Goal: Task Accomplishment & Management: Complete application form

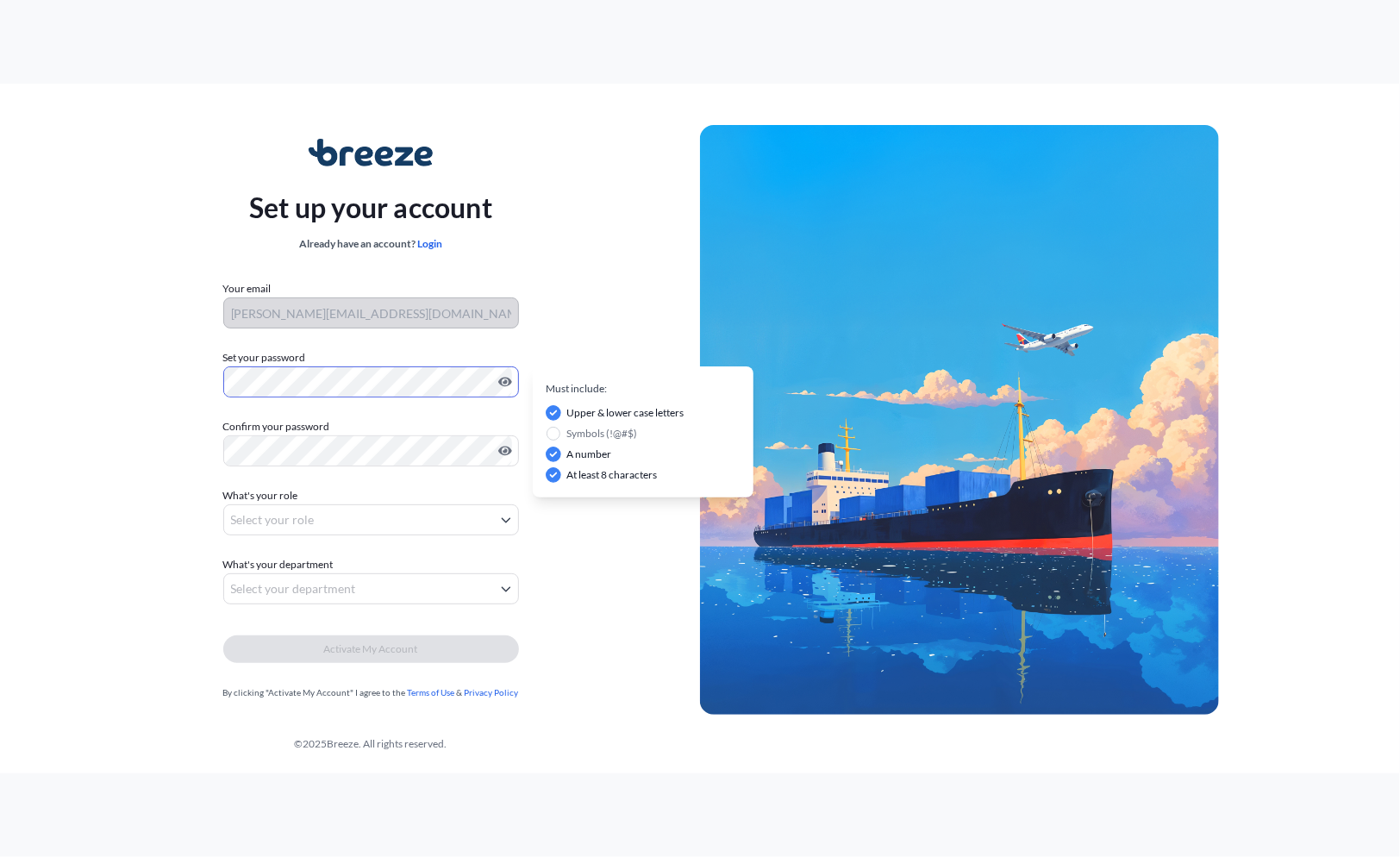
click at [344, 434] on div "Confirm your password Must include: Upper & lower case letters Symbols (!@#$) A…" at bounding box center [371, 442] width 296 height 49
drag, startPoint x: 49, startPoint y: 509, endPoint x: 80, endPoint y: 508, distance: 31.0
click at [50, 509] on div "Set up your account Already have an account? Login Your email [PERSON_NAME][EMA…" at bounding box center [370, 420] width 658 height 631
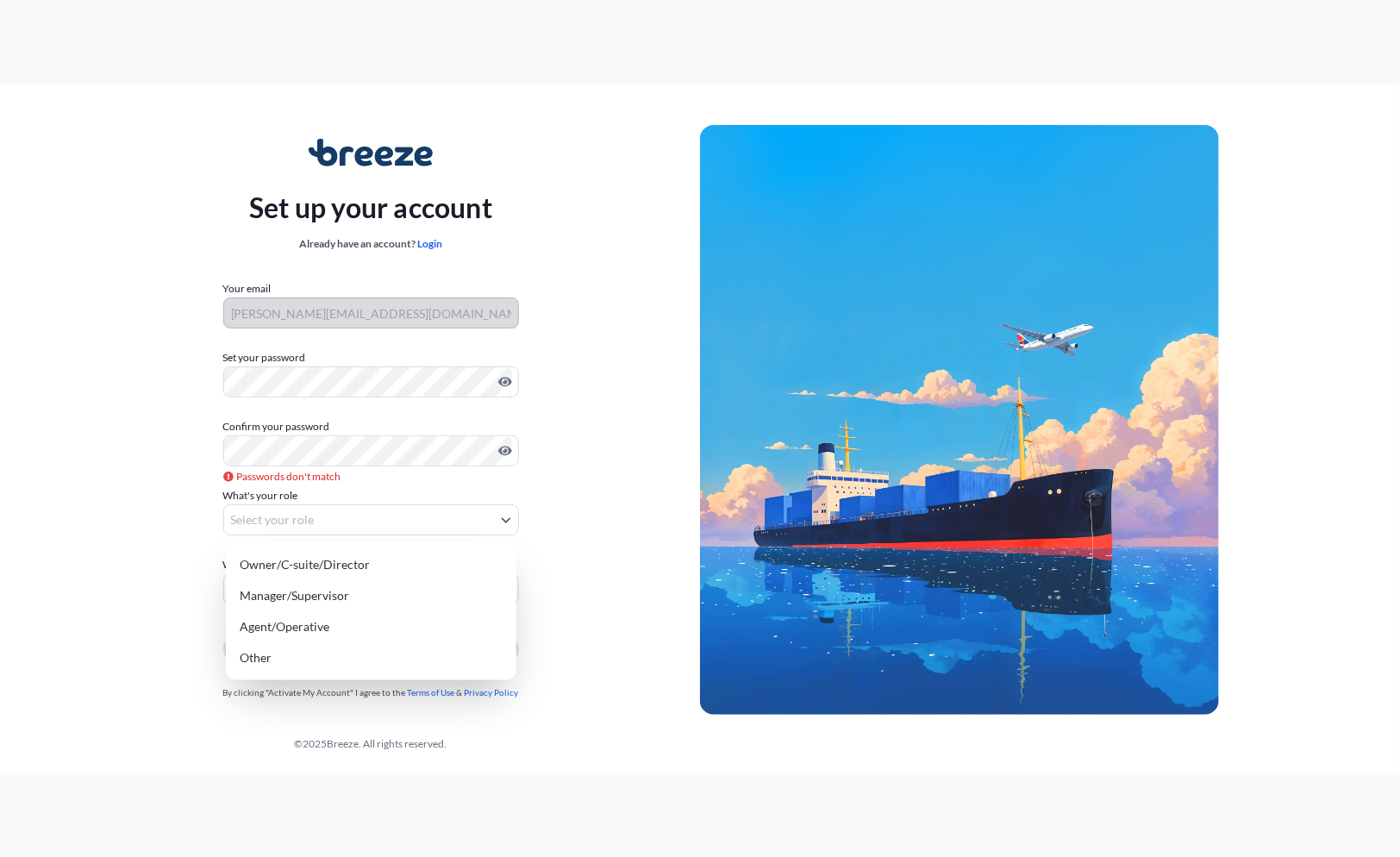
click at [455, 527] on body "Set up your account Already have an account? Login Your email [PERSON_NAME][EMA…" at bounding box center [700, 428] width 1400 height 857
click at [343, 566] on div "Owner/C-suite/Director" at bounding box center [371, 565] width 276 height 31
select select "owner/c-suite/director"
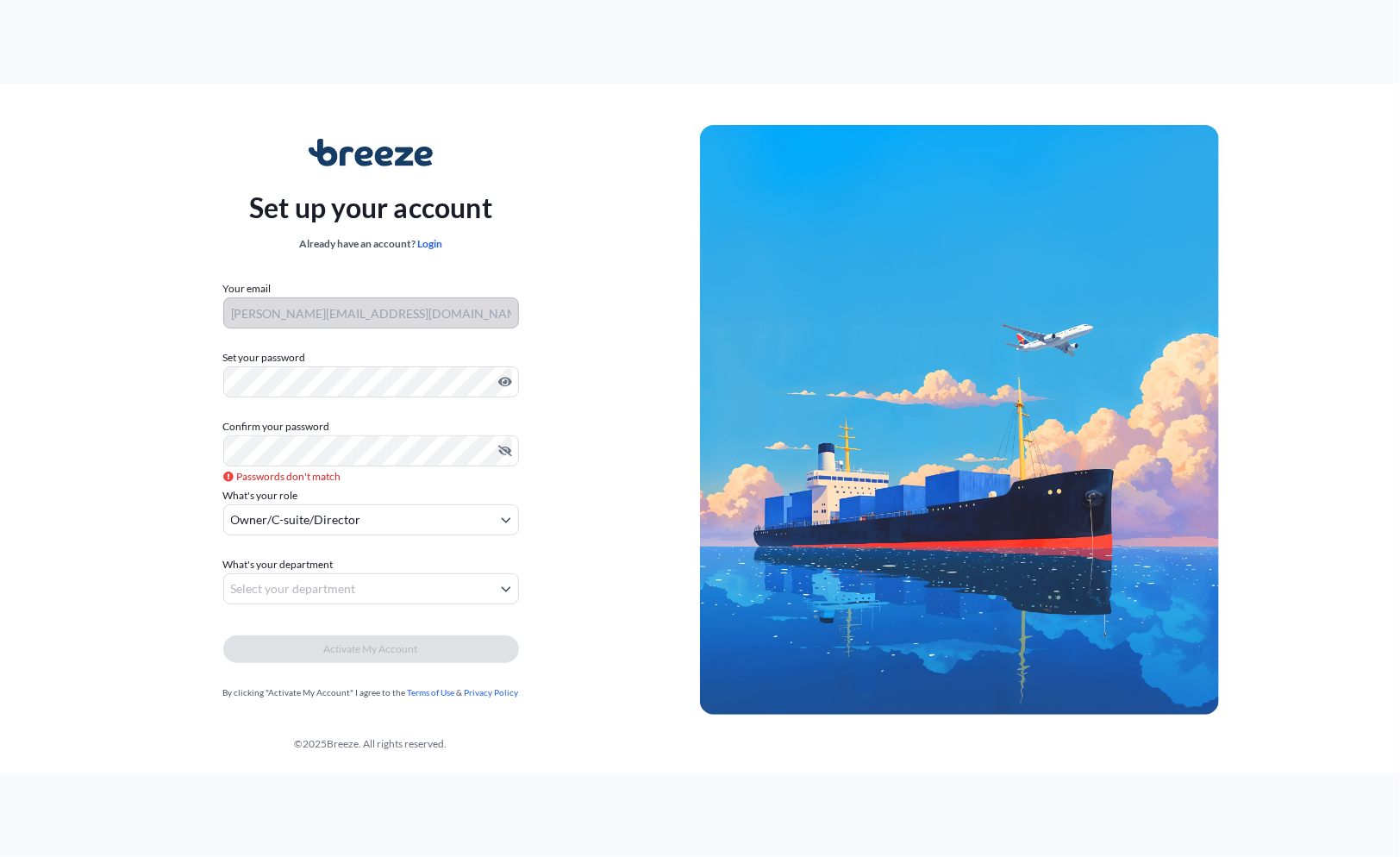
click at [430, 411] on form "Your email [PERSON_NAME][EMAIL_ADDRESS][DOMAIN_NAME] Set your password Must inc…" at bounding box center [371, 491] width 296 height 421
click at [633, 409] on div "Set up your account Already have an account? Login Your email [PERSON_NAME][EMA…" at bounding box center [370, 420] width 658 height 631
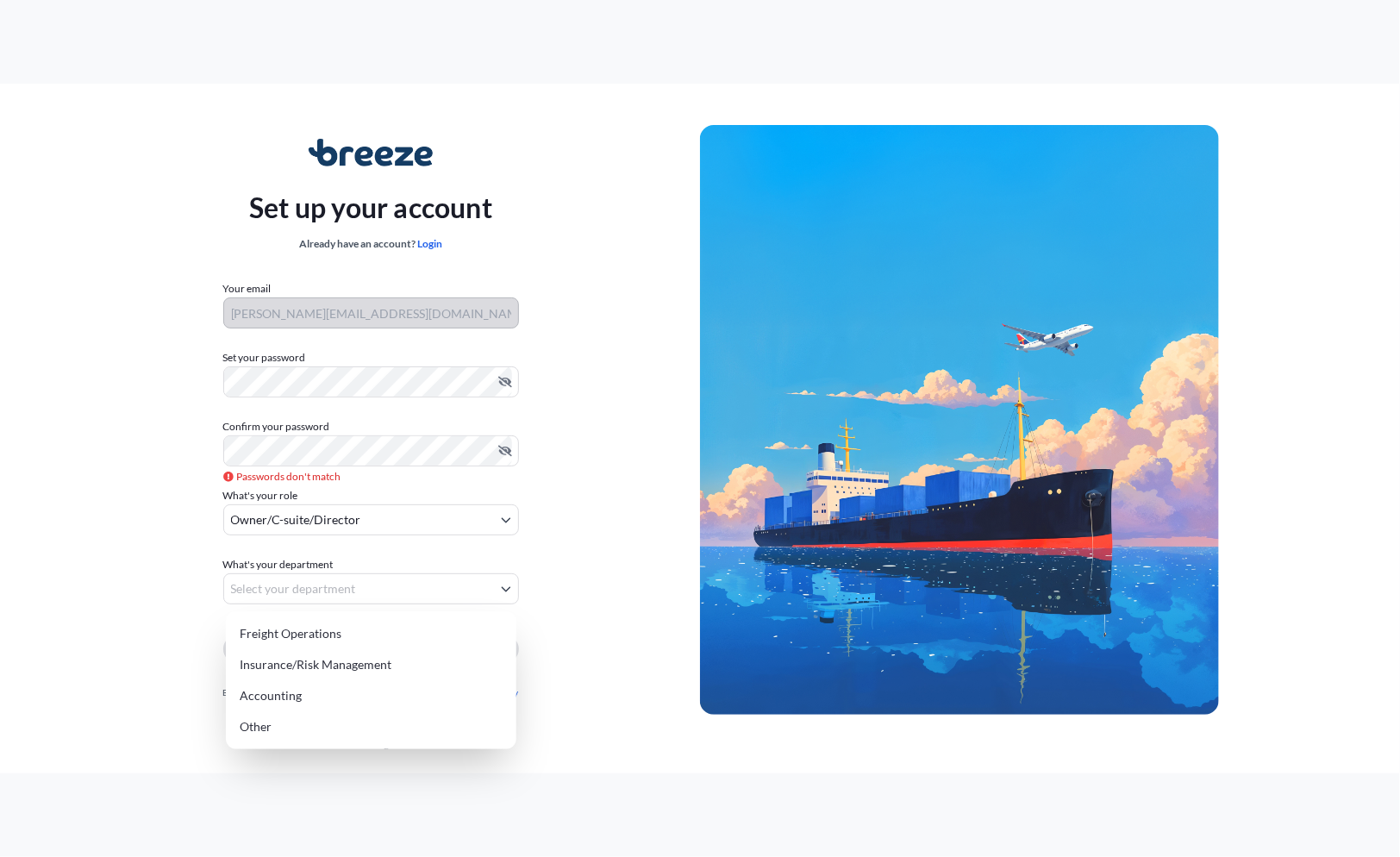
click at [301, 581] on body "Set up your account Already have an account? Login Your email [PERSON_NAME][EMA…" at bounding box center [700, 428] width 1400 height 857
click at [307, 667] on div "Insurance/Risk Management" at bounding box center [371, 665] width 276 height 31
select select "insurance/risk management"
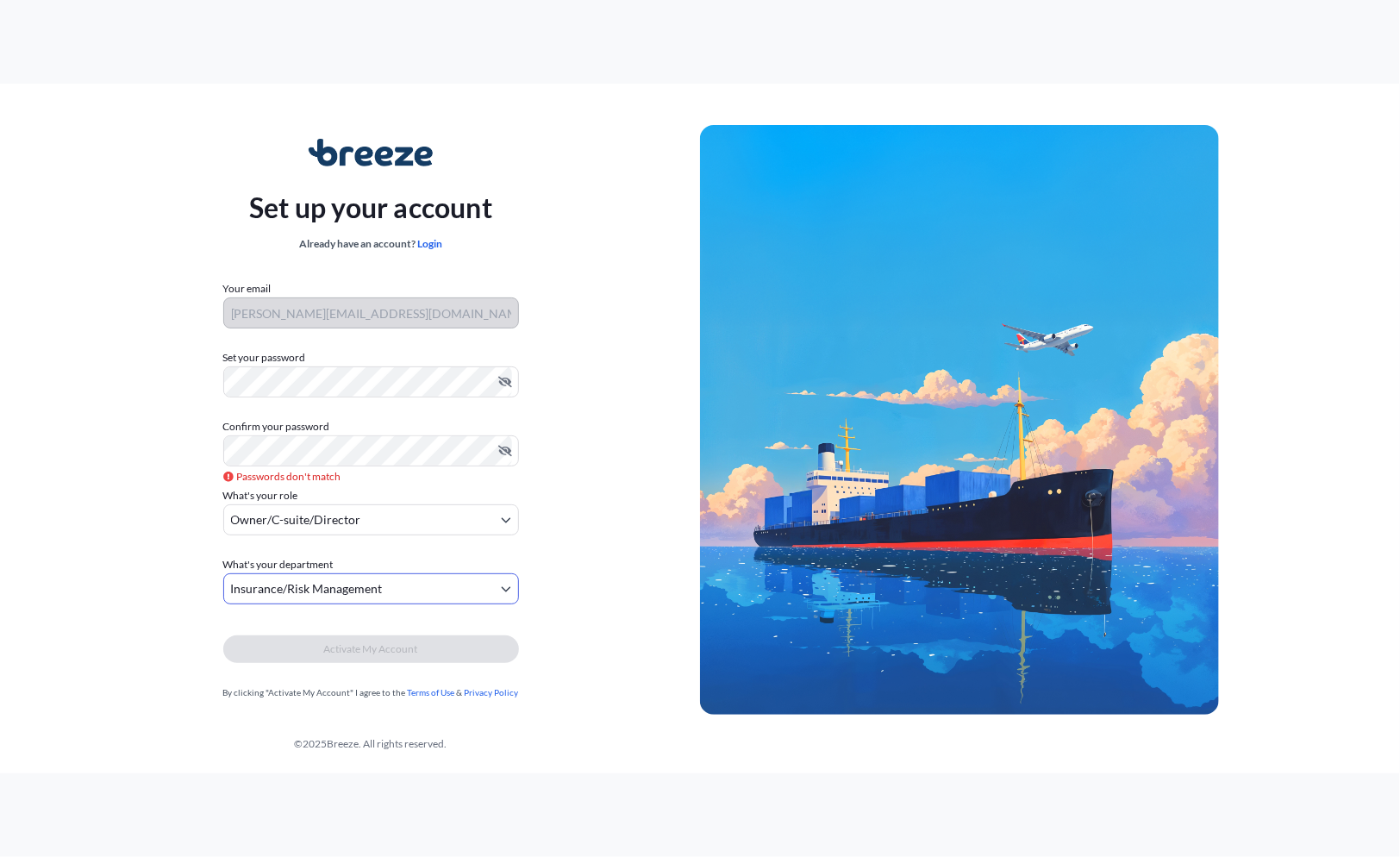
click at [547, 629] on div "Set up your account Already have an account? Login Your email [PERSON_NAME][EMA…" at bounding box center [370, 420] width 658 height 631
drag, startPoint x: 275, startPoint y: 556, endPoint x: 246, endPoint y: 532, distance: 37.6
click at [262, 549] on form "Your email [PERSON_NAME][EMAIL_ADDRESS][DOMAIN_NAME] Set your password Must inc…" at bounding box center [371, 491] width 296 height 421
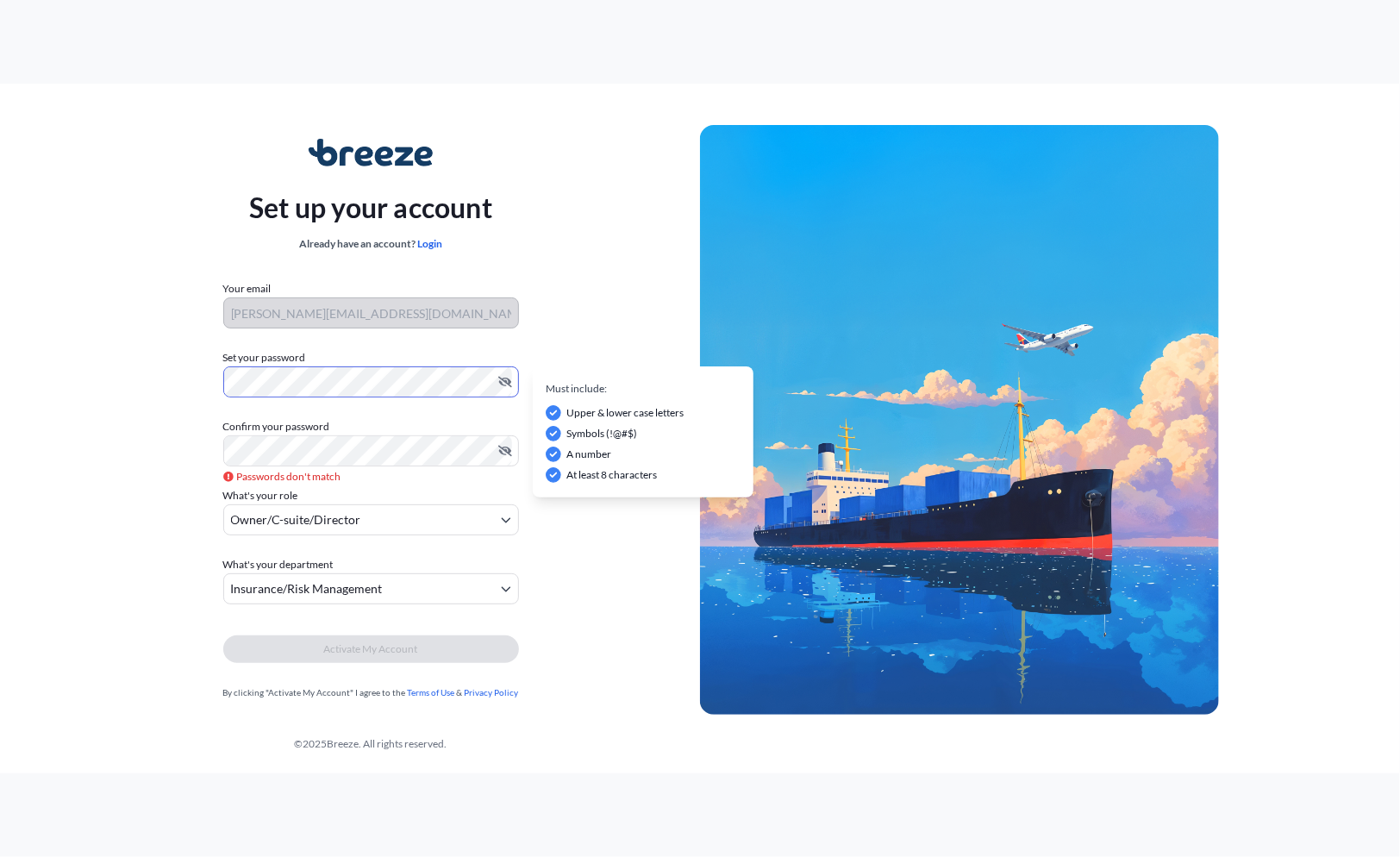
click at [181, 376] on div "Set up your account Already have an account? Login Your email [PERSON_NAME][EMA…" at bounding box center [370, 420] width 658 height 631
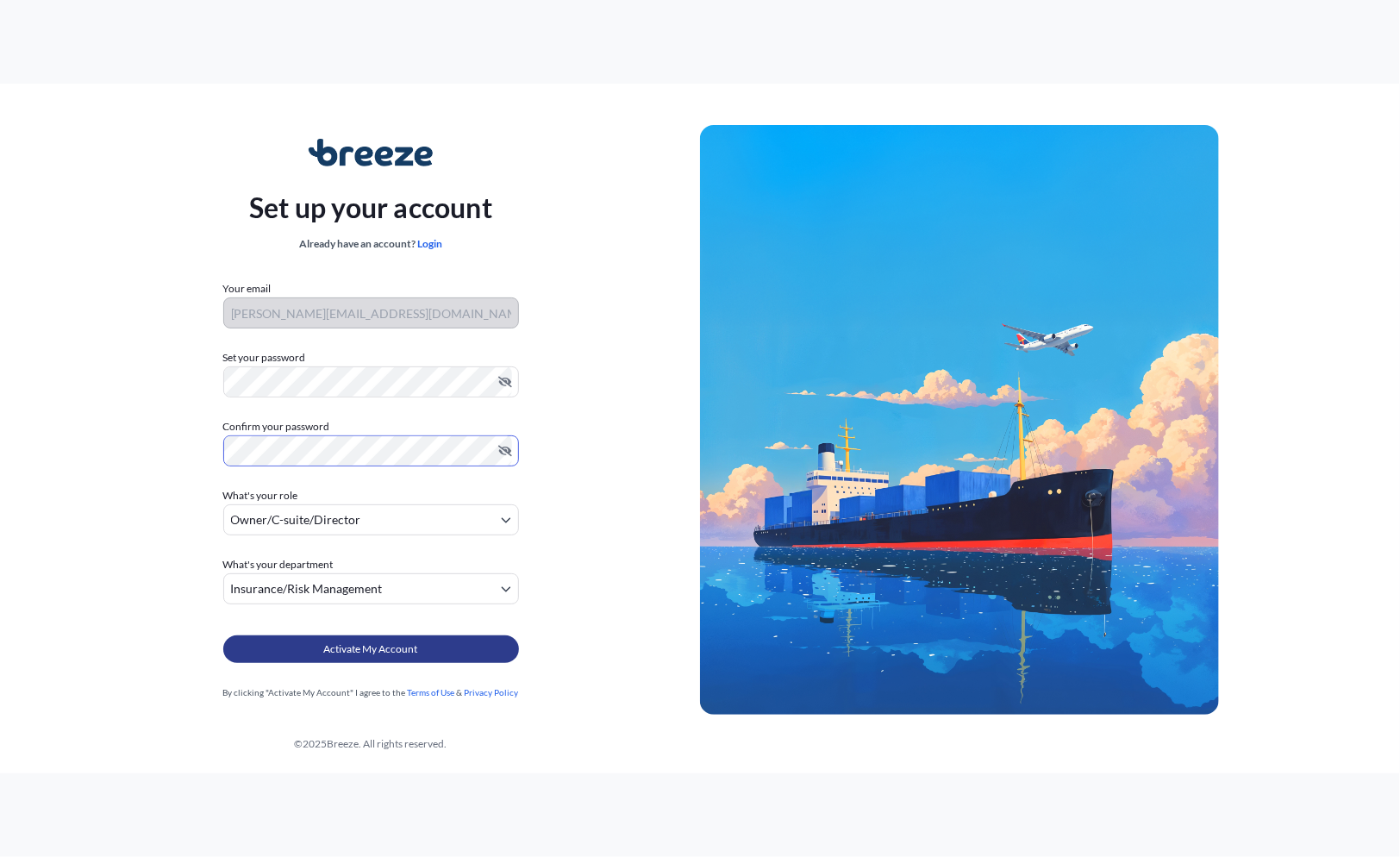
click at [356, 650] on span "Activate My Account" at bounding box center [371, 649] width 94 height 17
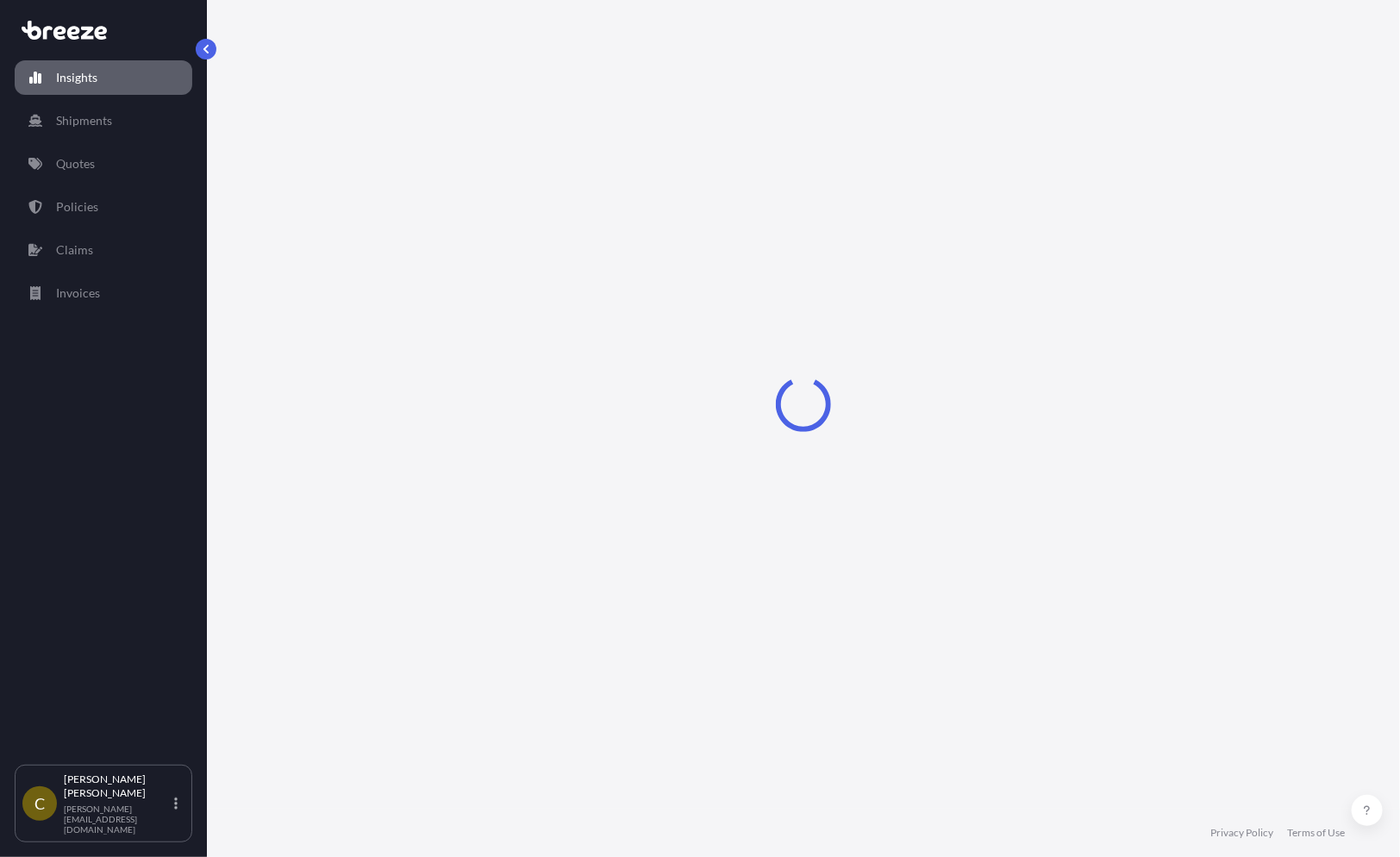
select select "2025"
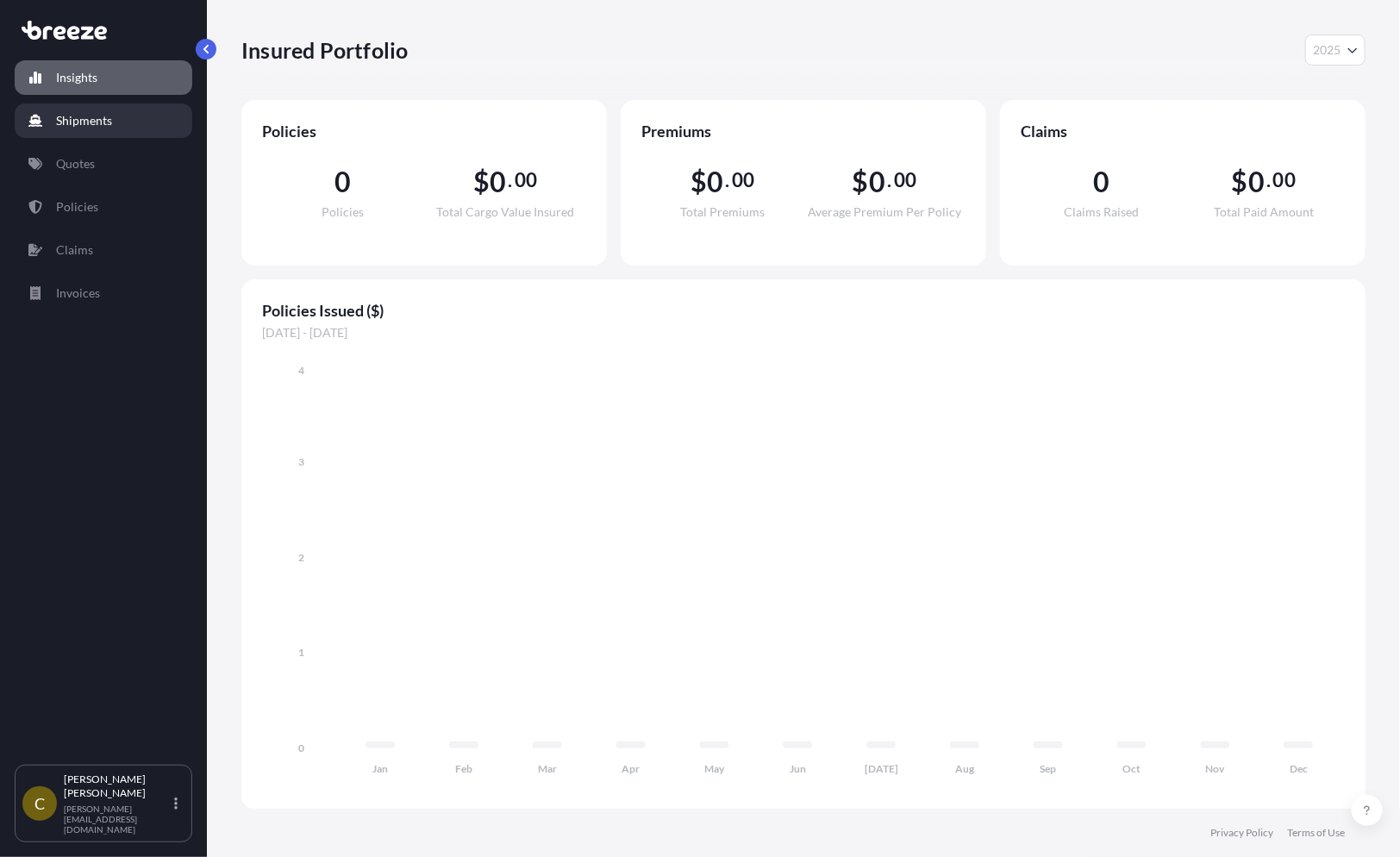
click at [115, 122] on link "Shipments" at bounding box center [103, 121] width 177 height 35
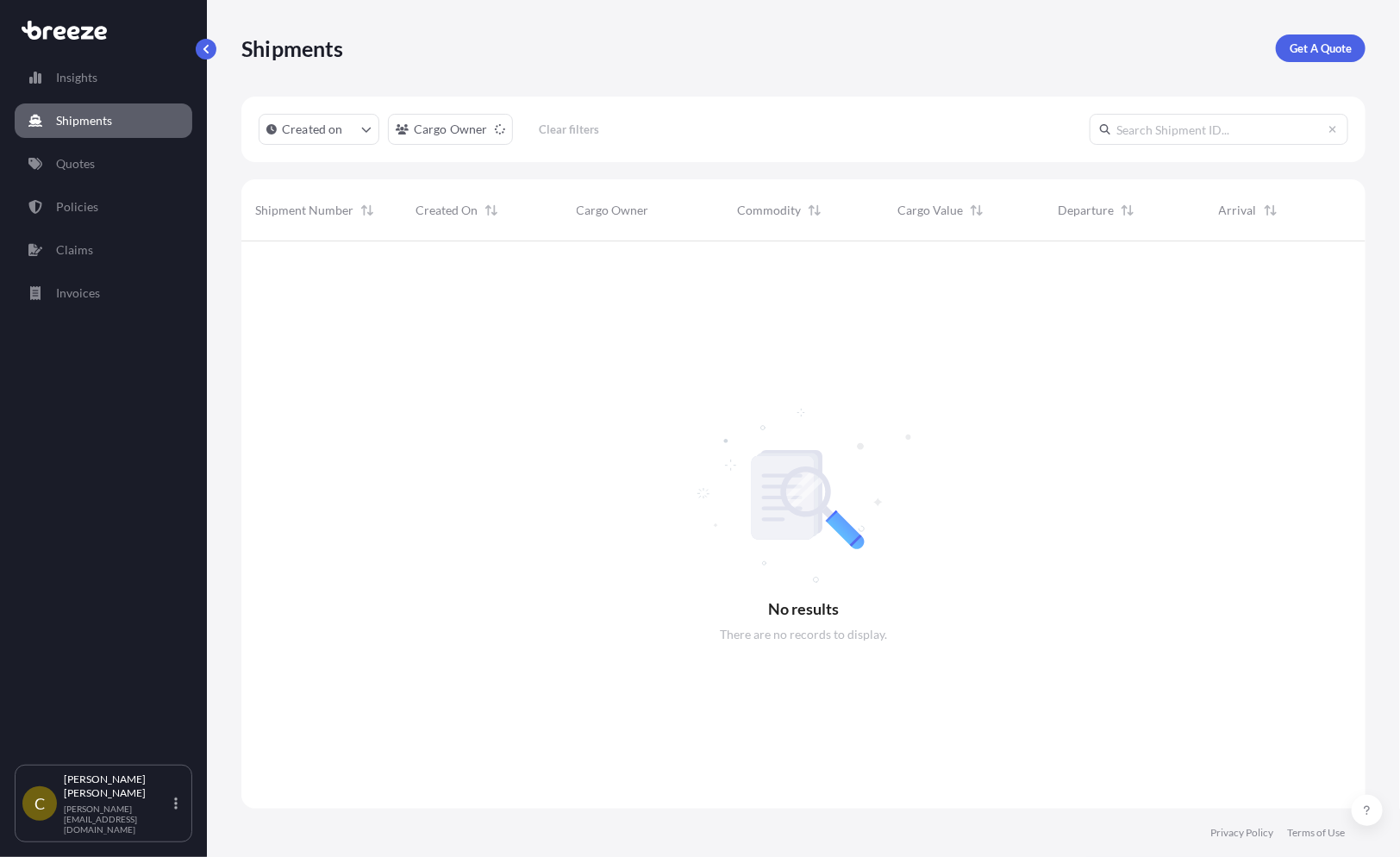
scroll to position [616, 1110]
